Goal: Information Seeking & Learning: Learn about a topic

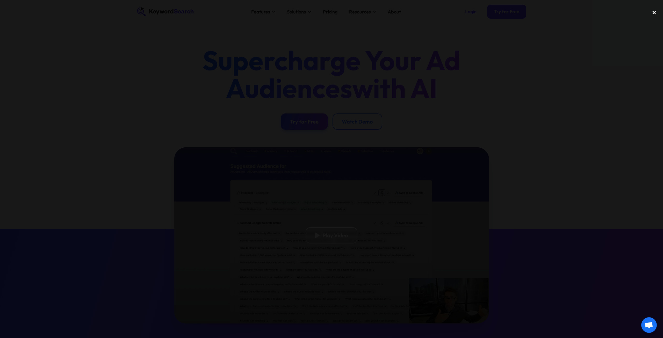
click at [655, 12] on div "close lightbox" at bounding box center [655, 12] width 18 height 11
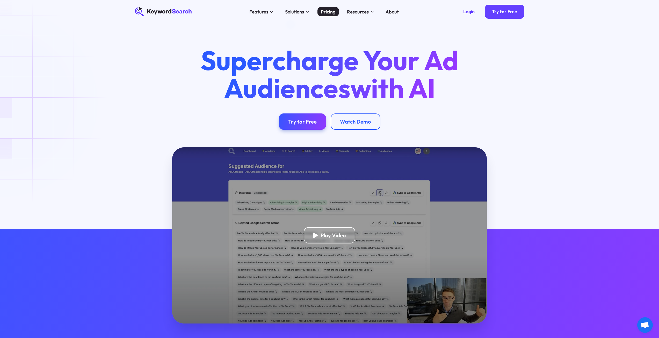
click at [336, 8] on link "Pricing" at bounding box center [329, 11] width 22 height 9
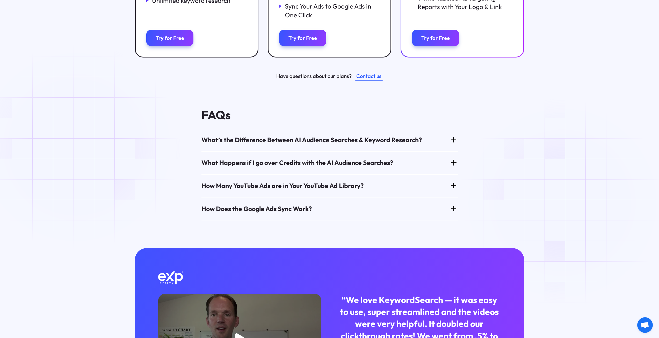
scroll to position [285, 0]
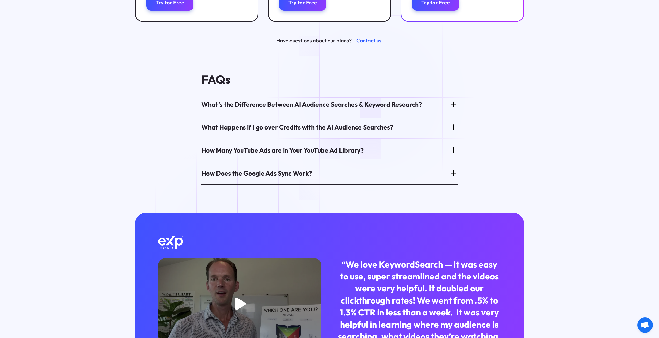
click at [383, 100] on div "What’s the Difference Between AI Audience Searches & Keyword Research?" at bounding box center [312, 104] width 220 height 9
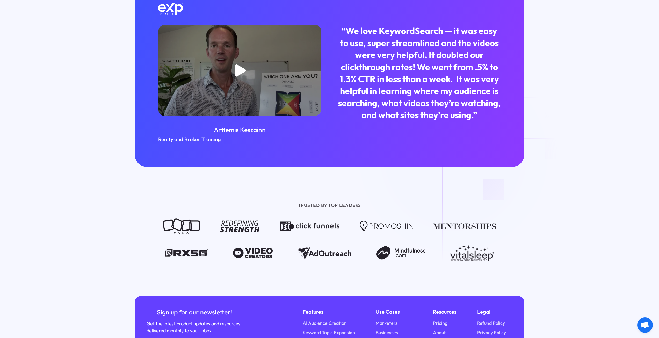
scroll to position [611, 0]
